Goal: Transaction & Acquisition: Download file/media

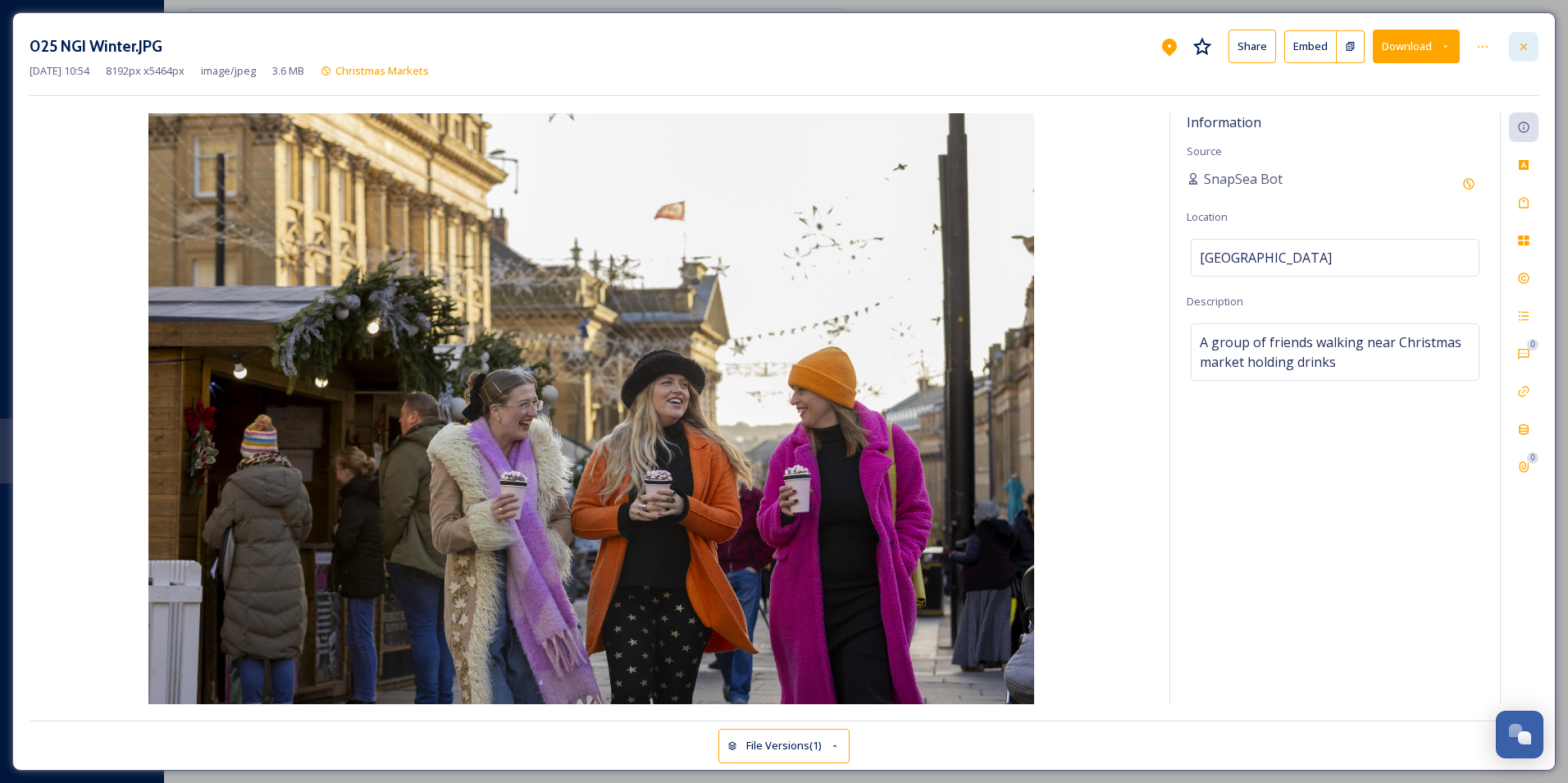
click at [1513, 41] on div at bounding box center [1523, 47] width 29 height 29
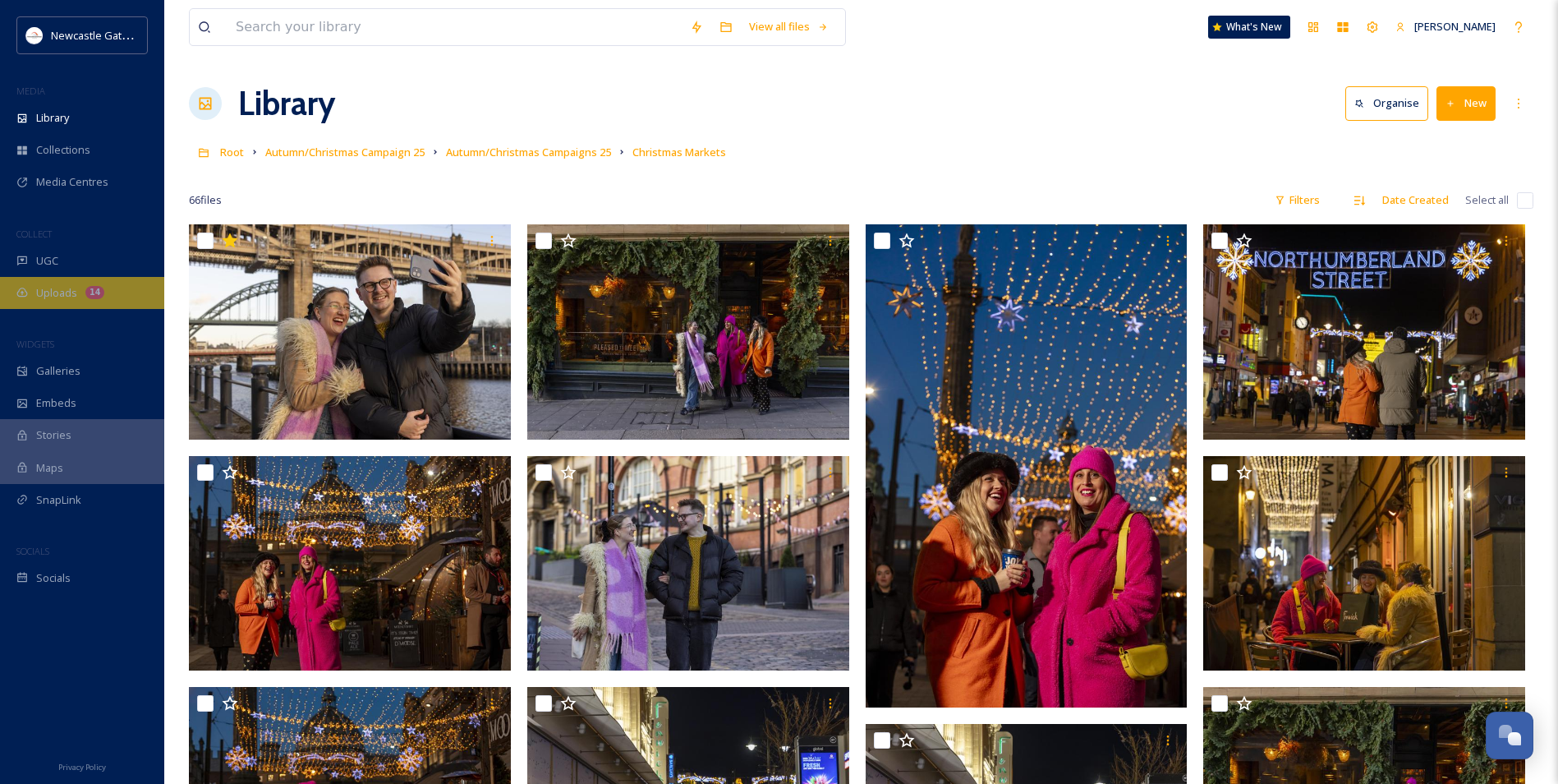
click at [87, 287] on div "14" at bounding box center [94, 293] width 19 height 13
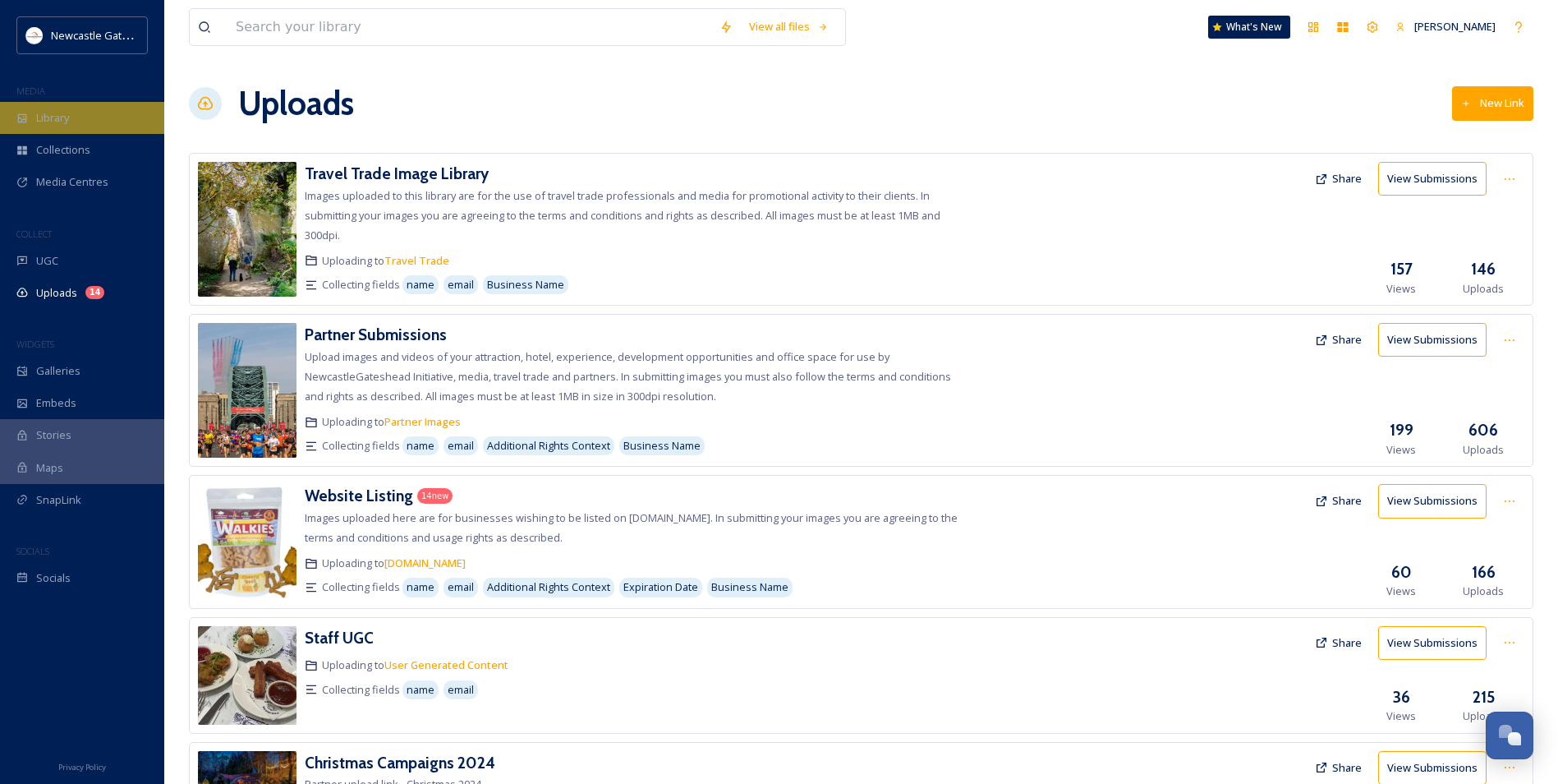
click at [97, 122] on div "Library" at bounding box center [82, 117] width 164 height 32
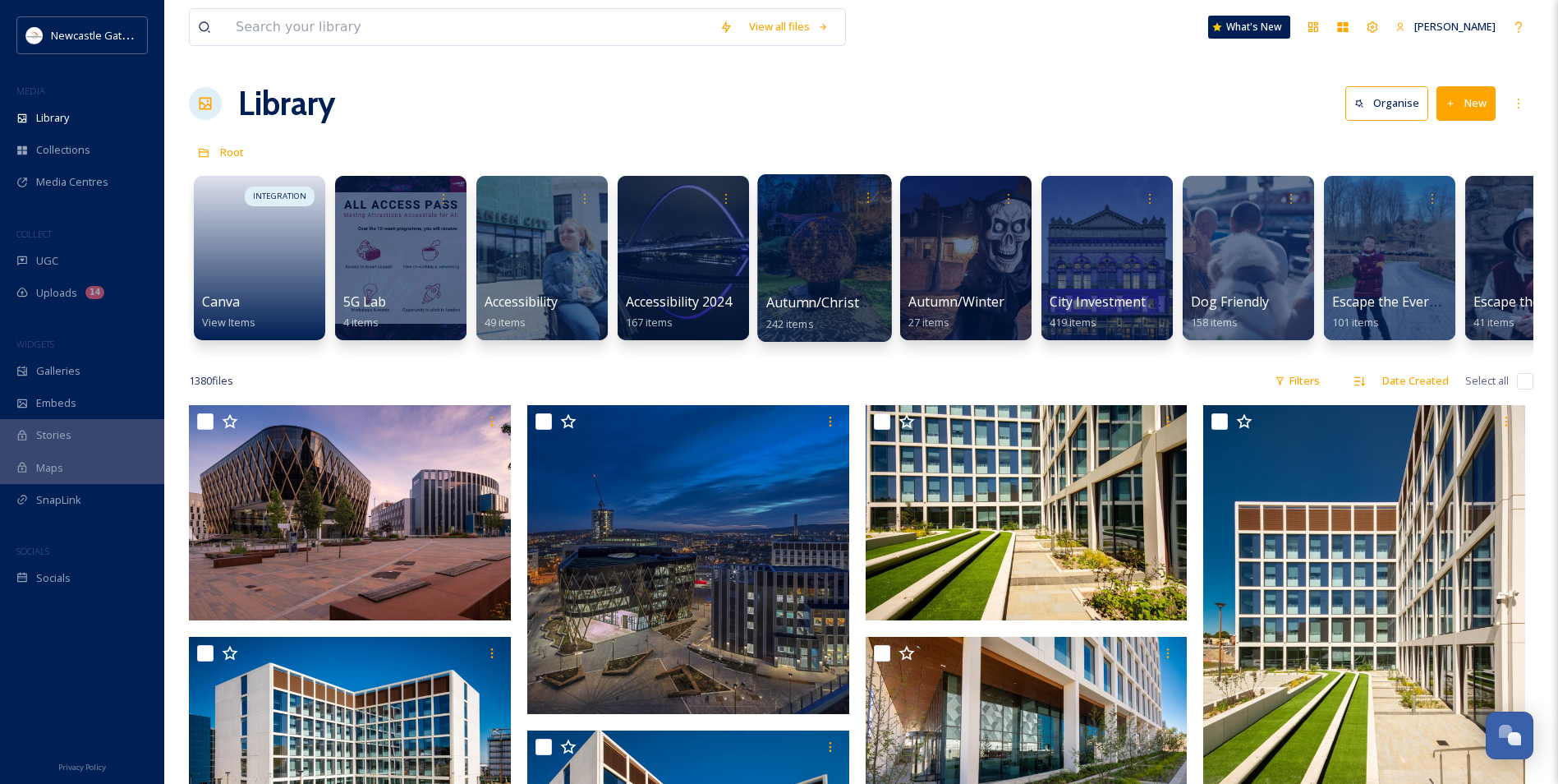
click at [839, 297] on span "Autumn/Christmas Campaign 25" at bounding box center [868, 303] width 204 height 18
click at [798, 289] on div at bounding box center [824, 258] width 134 height 168
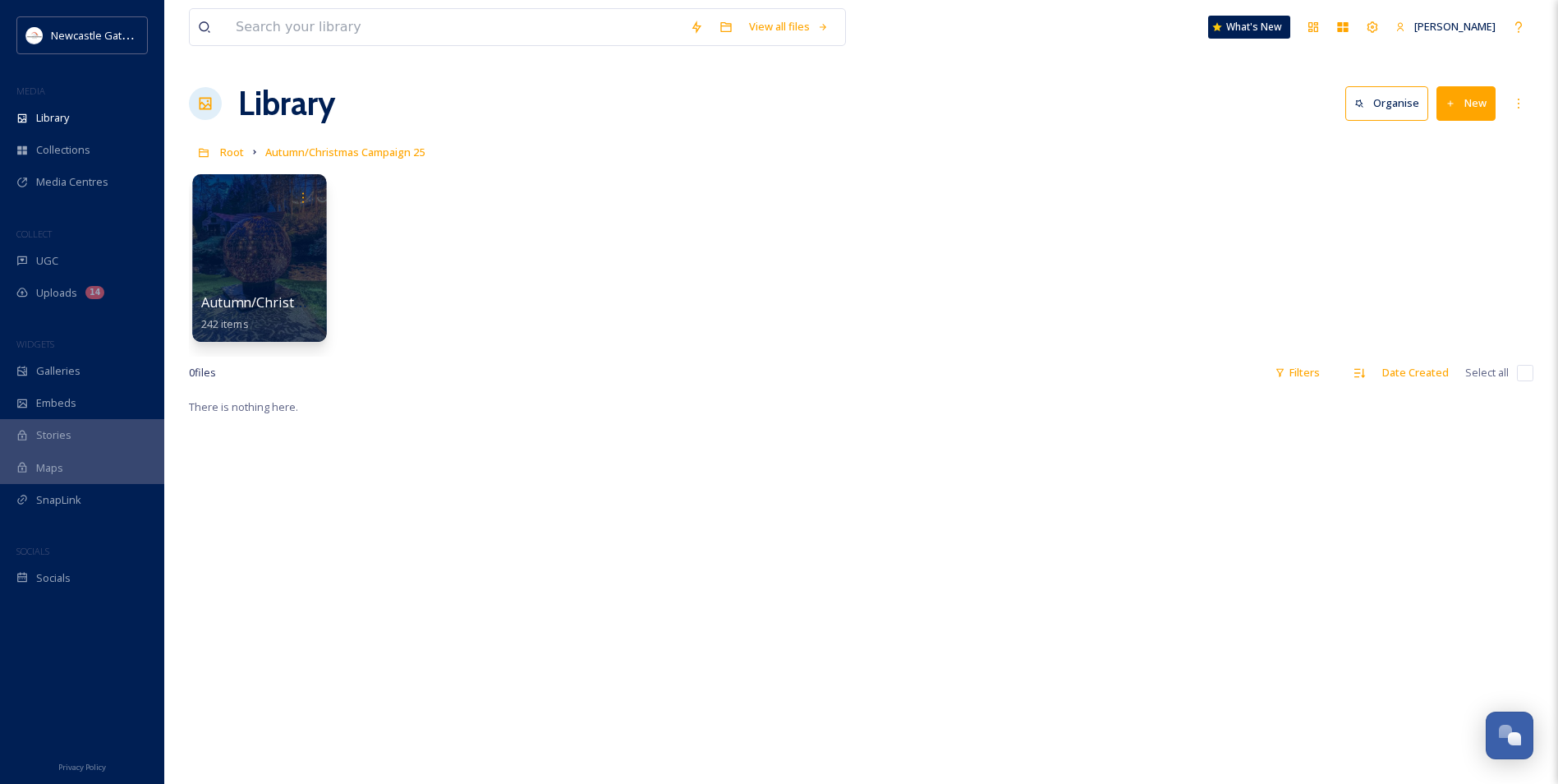
click at [247, 304] on span "Autumn/Christmas Campaigns 25" at bounding box center [306, 303] width 211 height 18
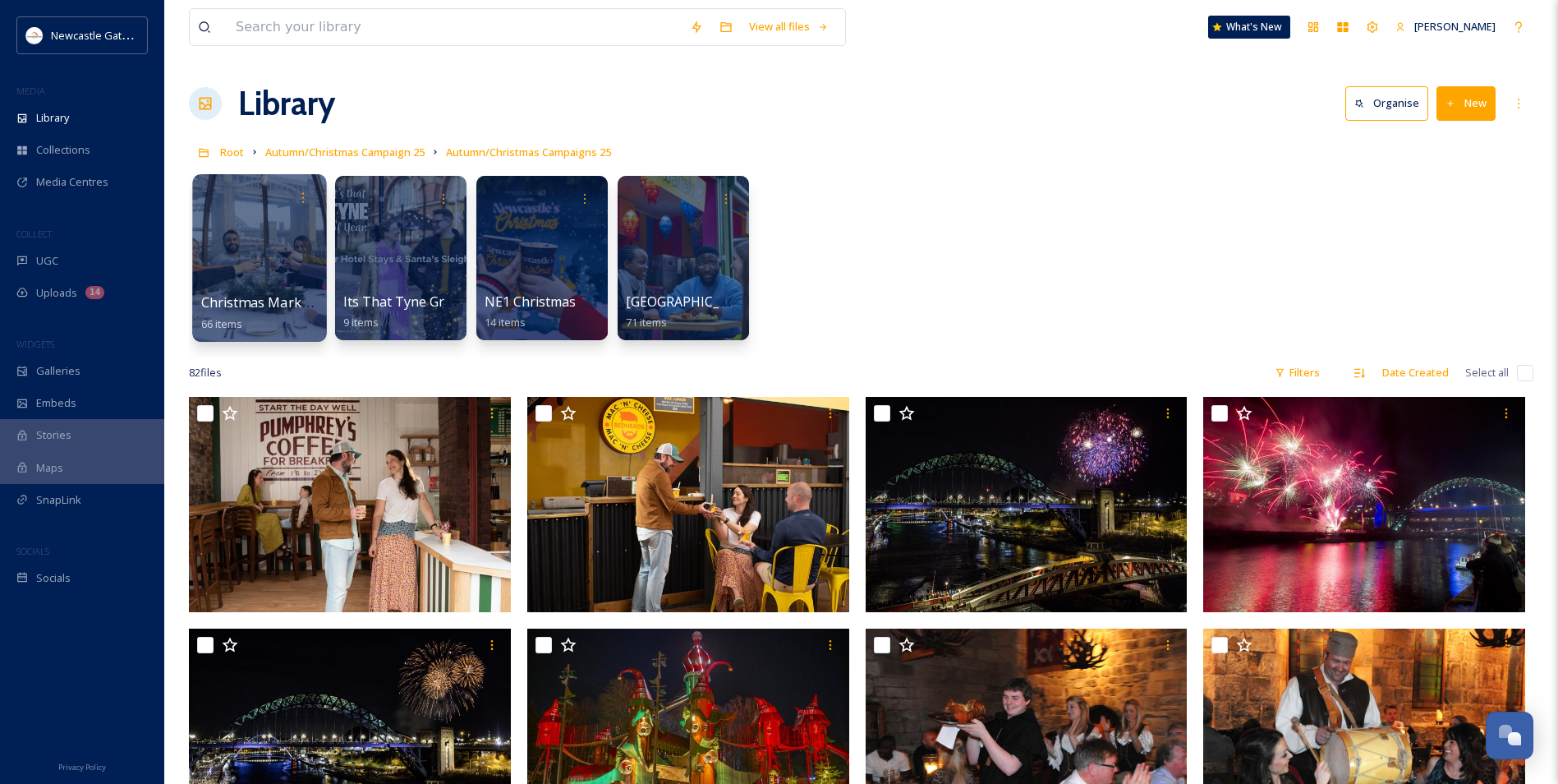
click at [283, 305] on span "Christmas Markets" at bounding box center [260, 303] width 120 height 18
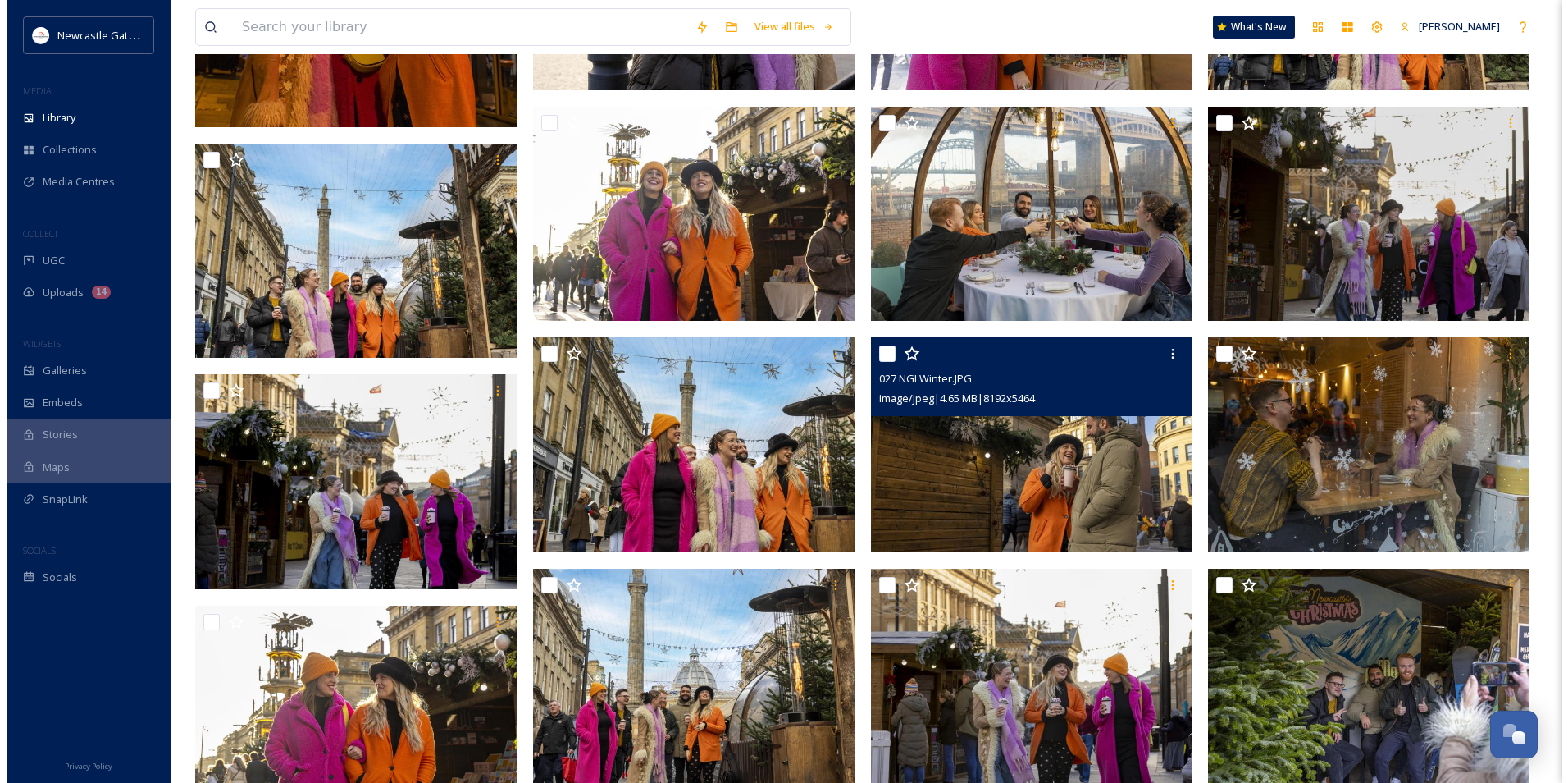
scroll to position [2707, 0]
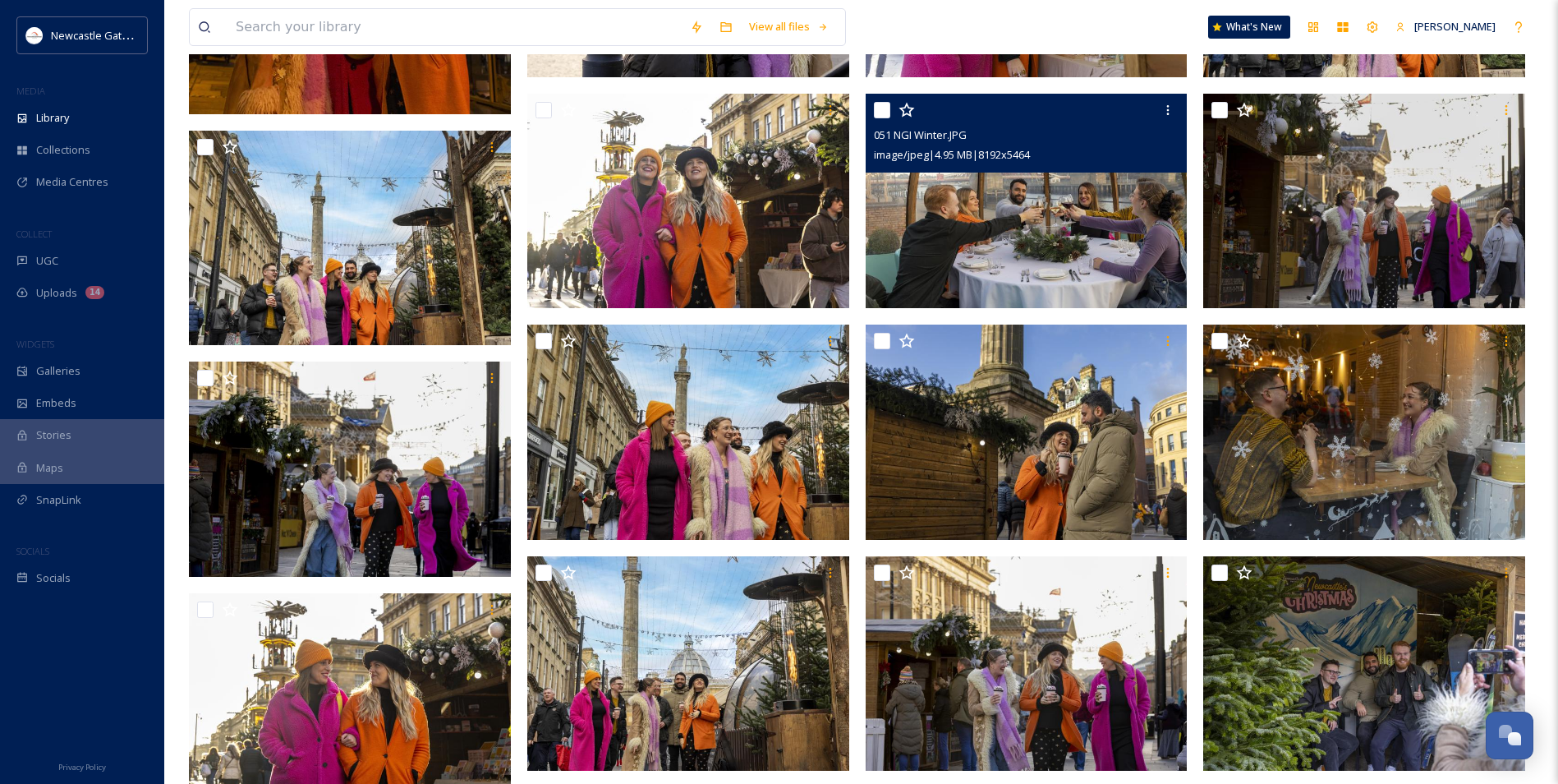
click at [1122, 254] on img at bounding box center [1026, 201] width 322 height 215
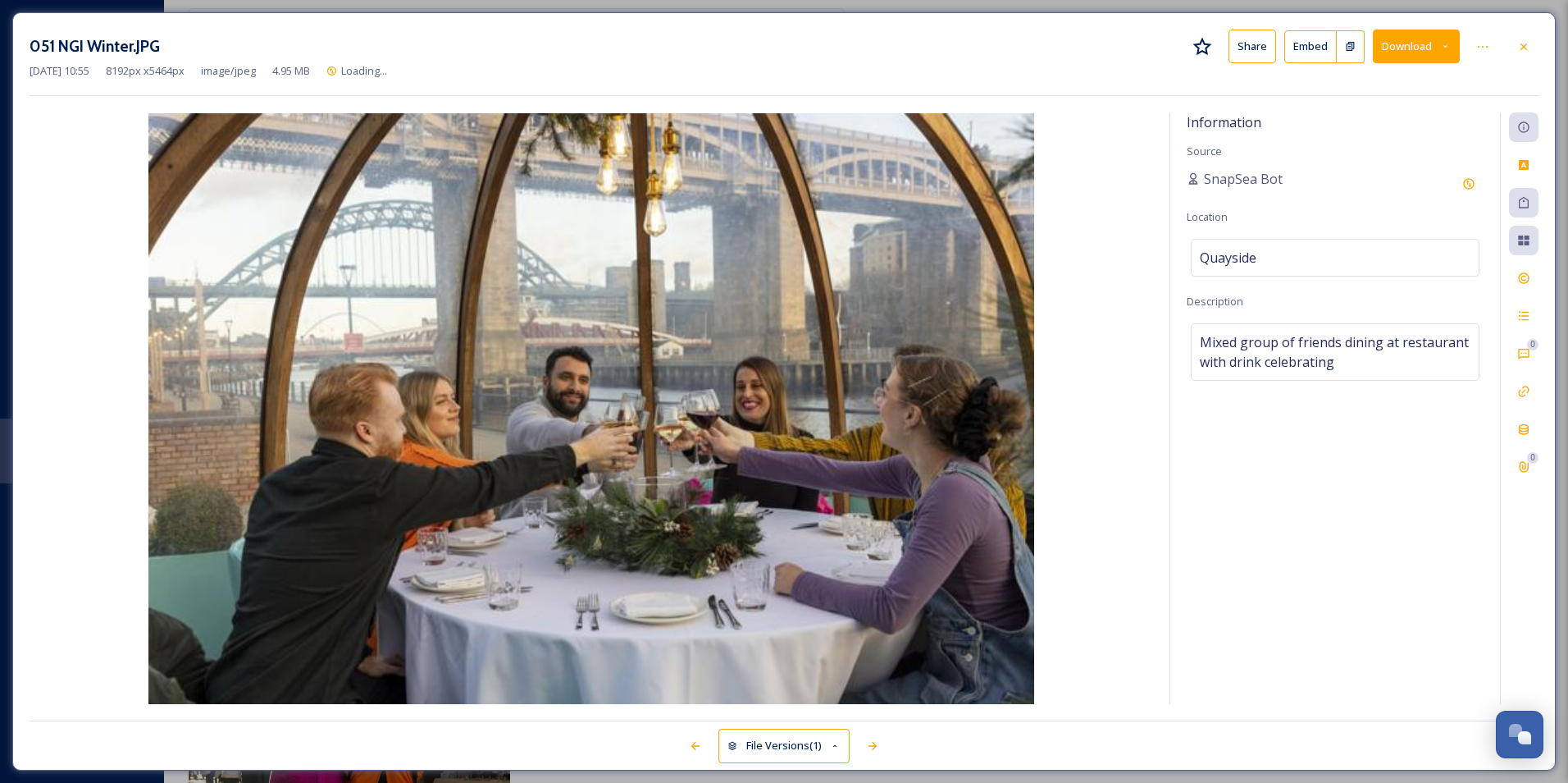
click at [1404, 49] on button "Download" at bounding box center [1416, 46] width 87 height 34
click at [1389, 79] on span "Download Original (8192 x 5464)" at bounding box center [1372, 83] width 155 height 16
